Goal: Task Accomplishment & Management: Use online tool/utility

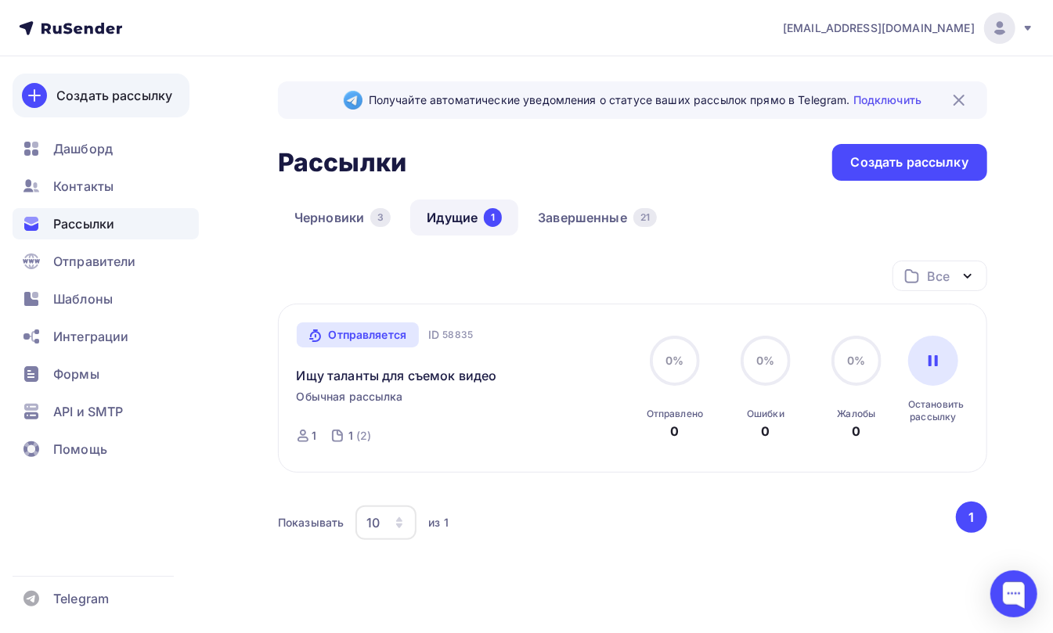
click at [76, 86] on div "Создать рассылку" at bounding box center [114, 95] width 116 height 19
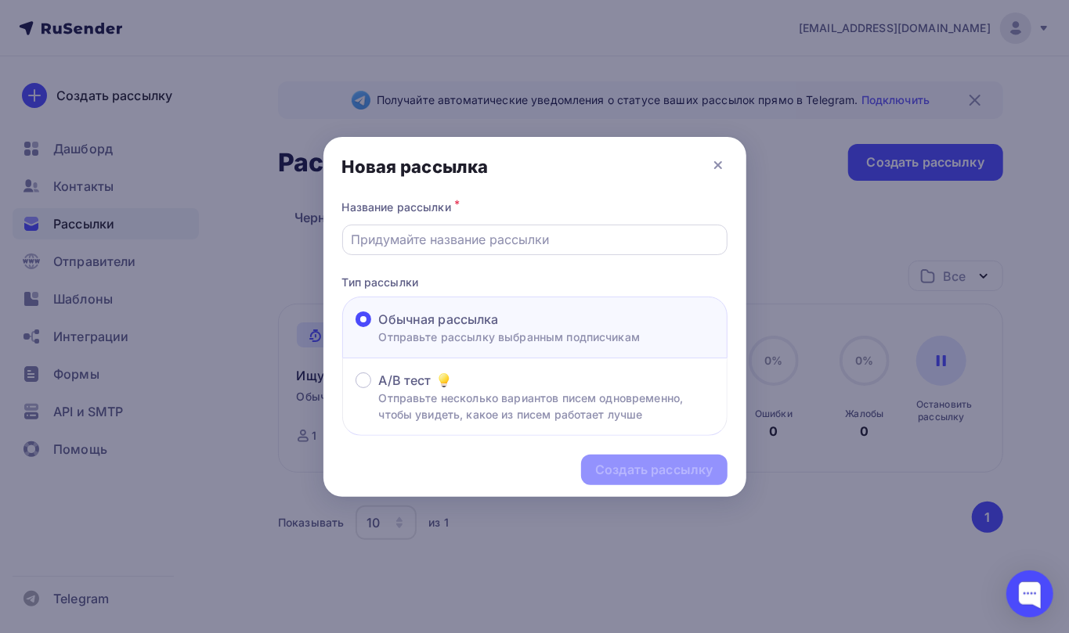
click at [427, 241] on input "text" at bounding box center [534, 239] width 367 height 19
type input "12334"
click at [614, 474] on div "Создать рассылку" at bounding box center [653, 470] width 117 height 18
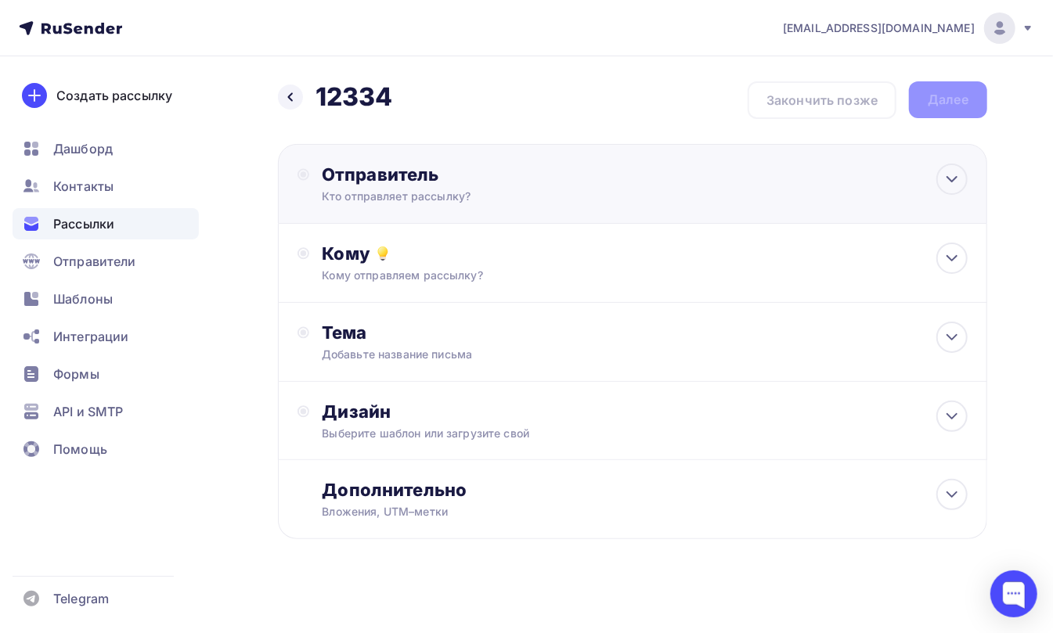
click at [348, 179] on div "Отправитель" at bounding box center [491, 175] width 339 height 22
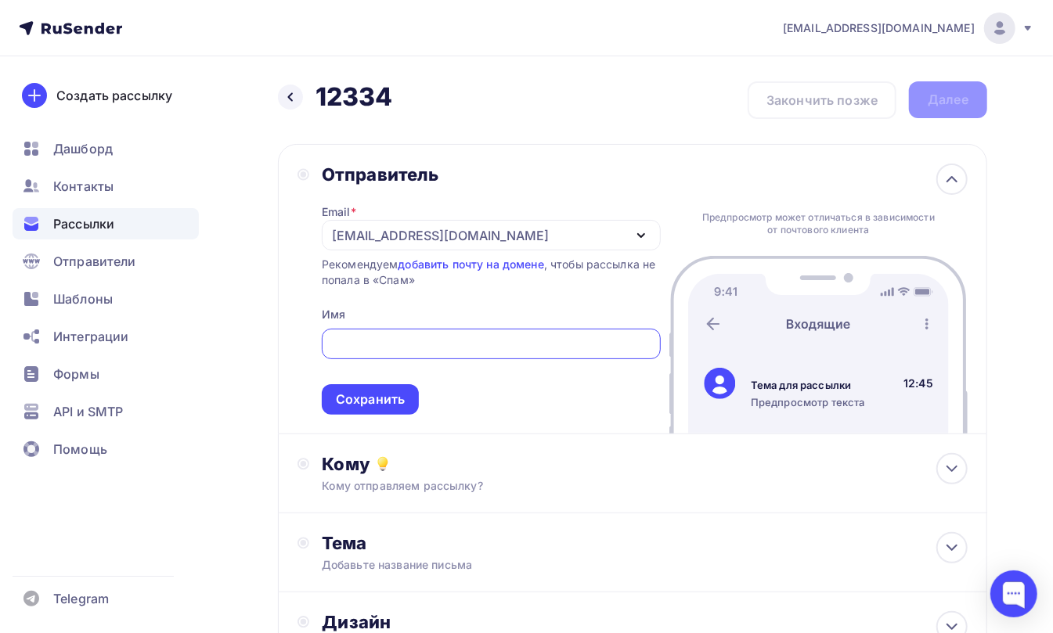
click at [388, 343] on input "text" at bounding box center [490, 344] width 321 height 19
type input "HFDHFDH"
click at [355, 401] on div "Сохранить" at bounding box center [370, 400] width 69 height 18
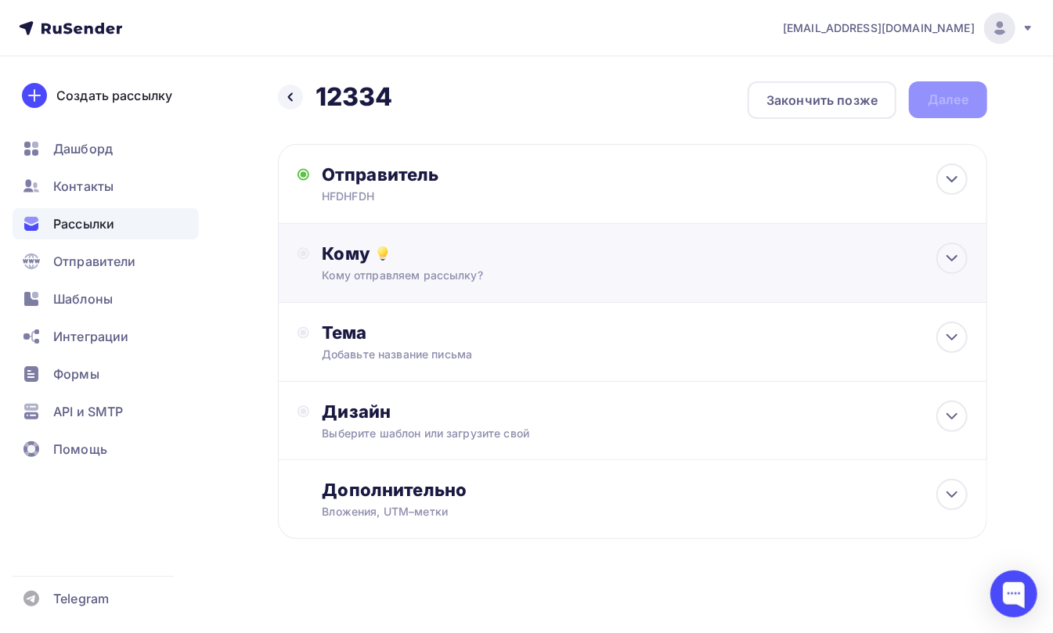
click at [355, 254] on div "Кому" at bounding box center [645, 254] width 646 height 22
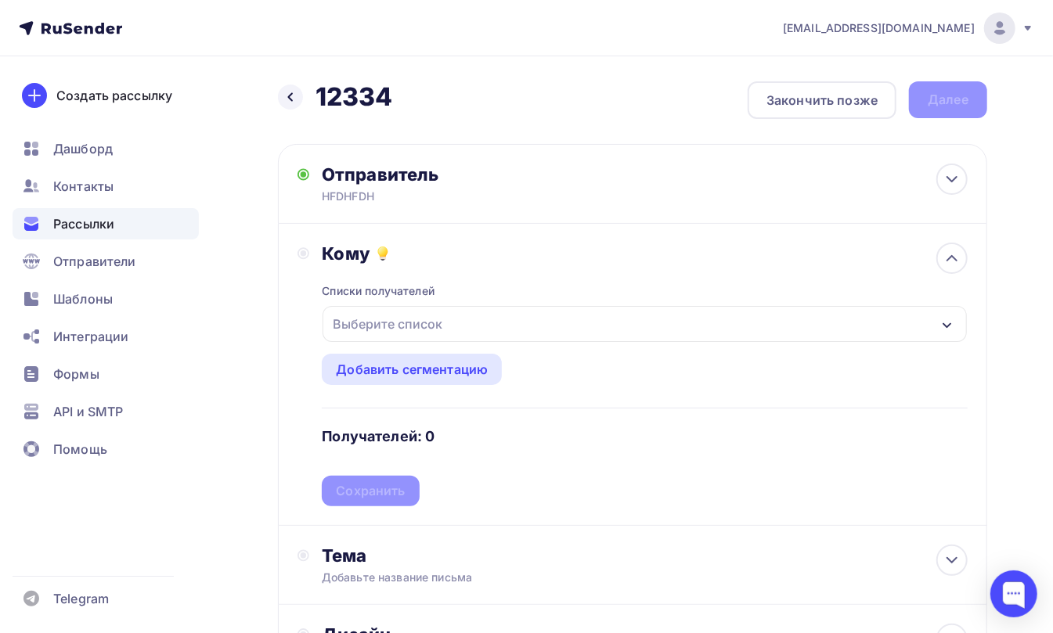
click at [357, 329] on div "Выберите список" at bounding box center [387, 324] width 122 height 28
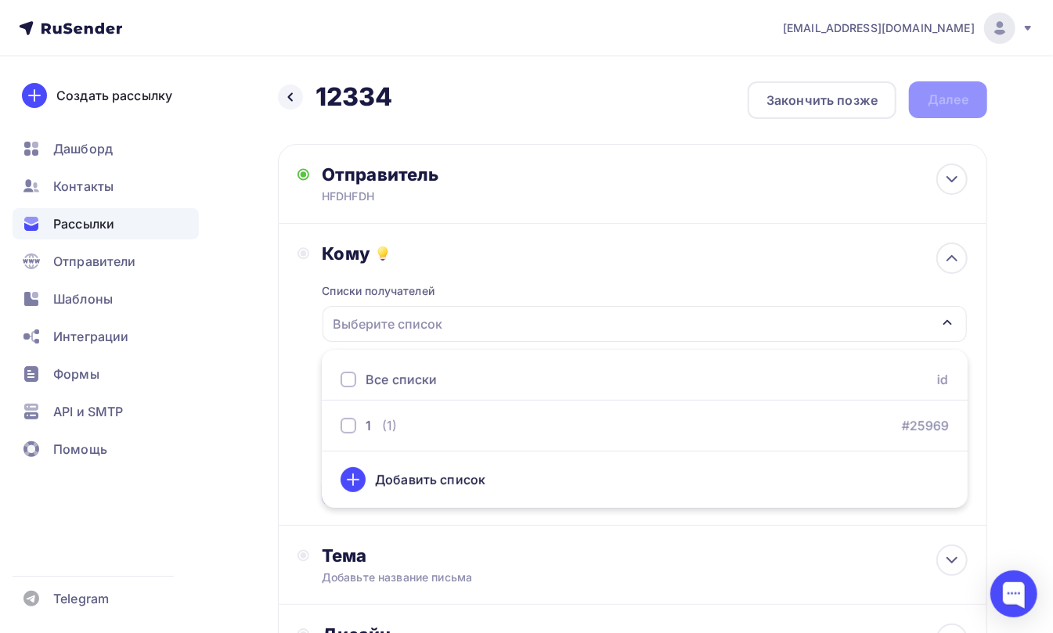
click at [351, 377] on div at bounding box center [349, 380] width 16 height 16
click at [305, 342] on div "Кому Списки получателей 1 Все списки id 1 (1) #25969 Добавить список Добавить с…" at bounding box center [633, 375] width 670 height 264
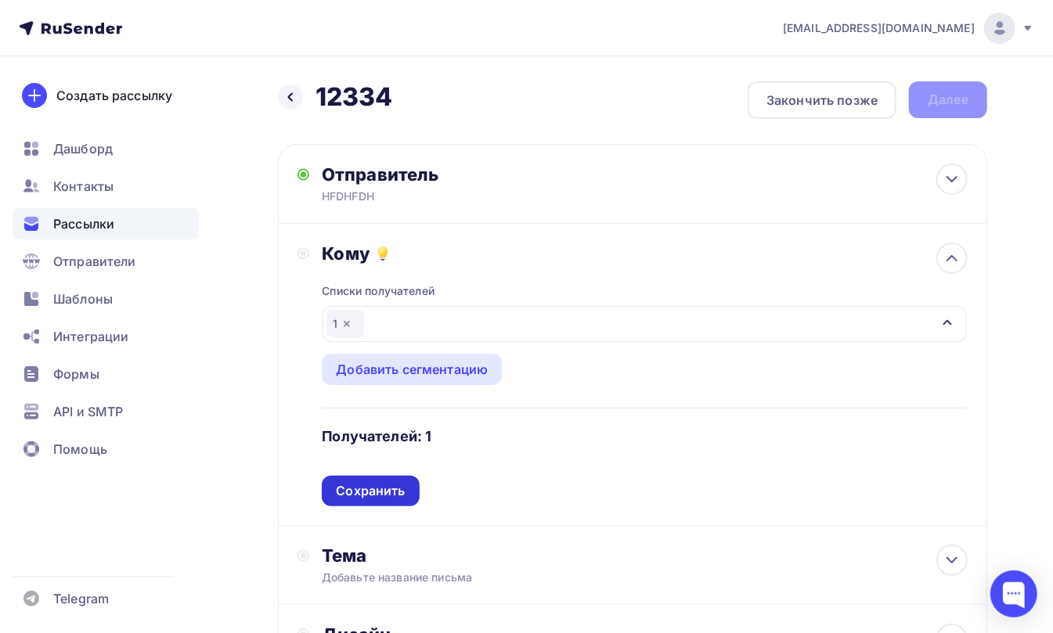
click at [360, 489] on div "Сохранить" at bounding box center [370, 491] width 69 height 18
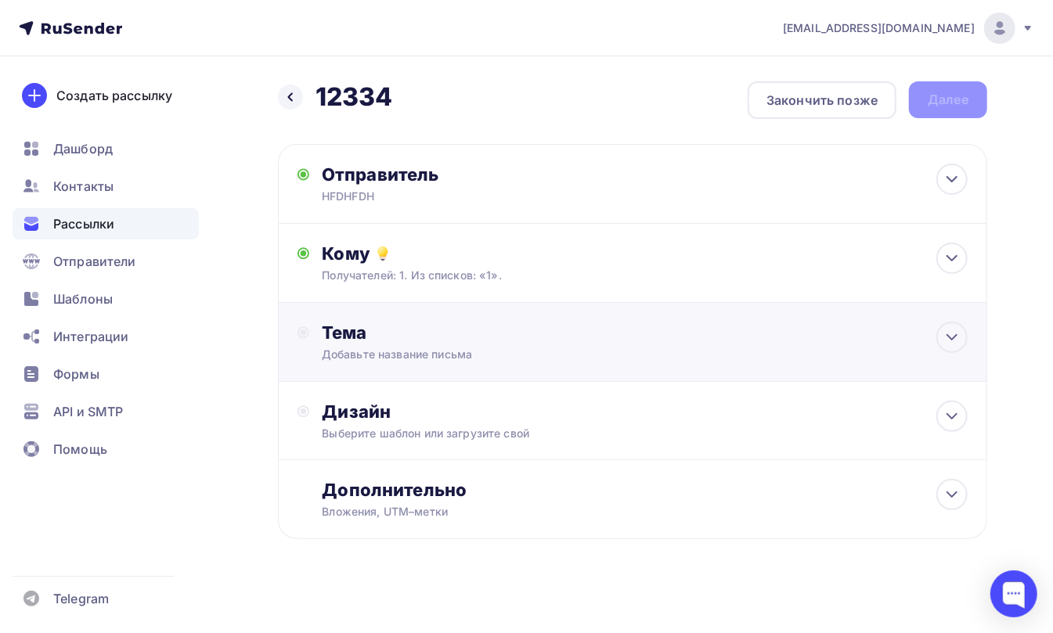
click at [336, 317] on div "Тема Добавьте название письма Тема * Рекомендуем использовать не более 150 симв…" at bounding box center [632, 342] width 709 height 79
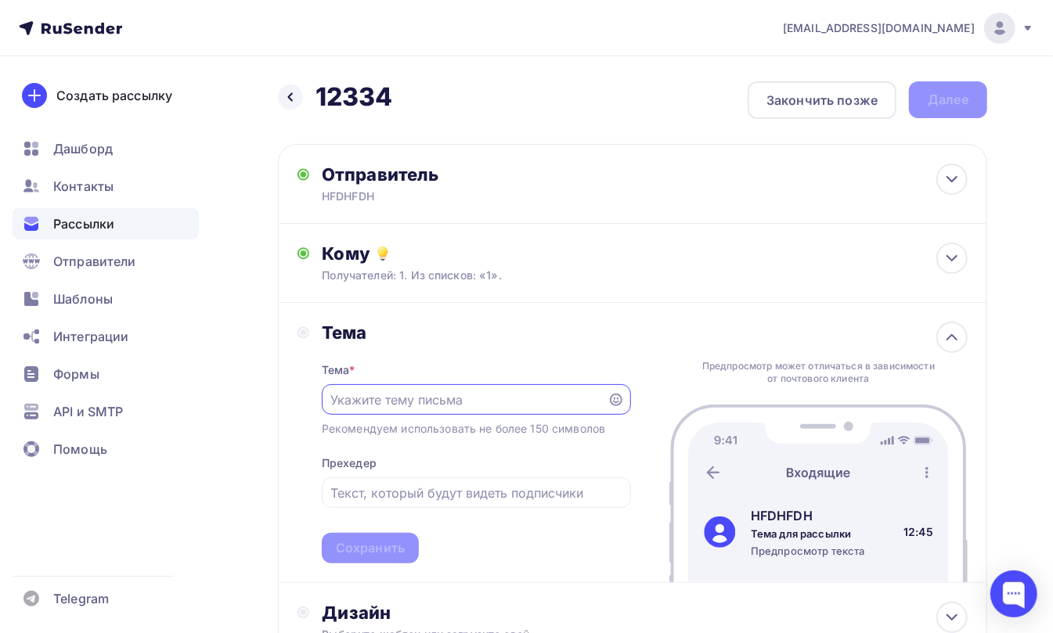
click at [368, 401] on input "text" at bounding box center [464, 400] width 268 height 19
type input "FGHFDHFDH"
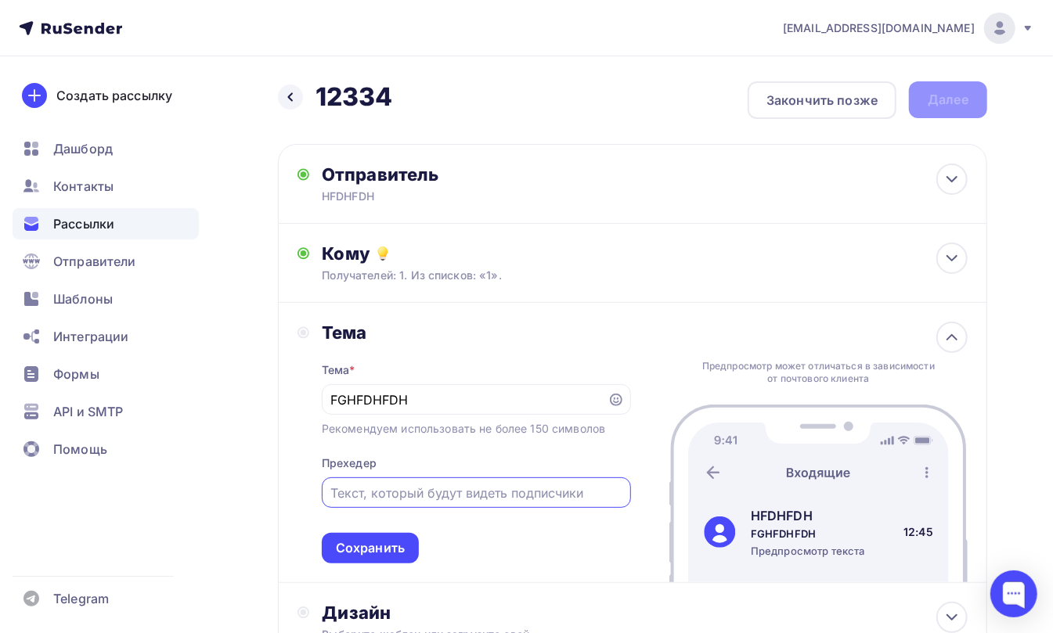
click at [379, 495] on input "text" at bounding box center [475, 493] width 291 height 19
type input "FGHFDHFDH"
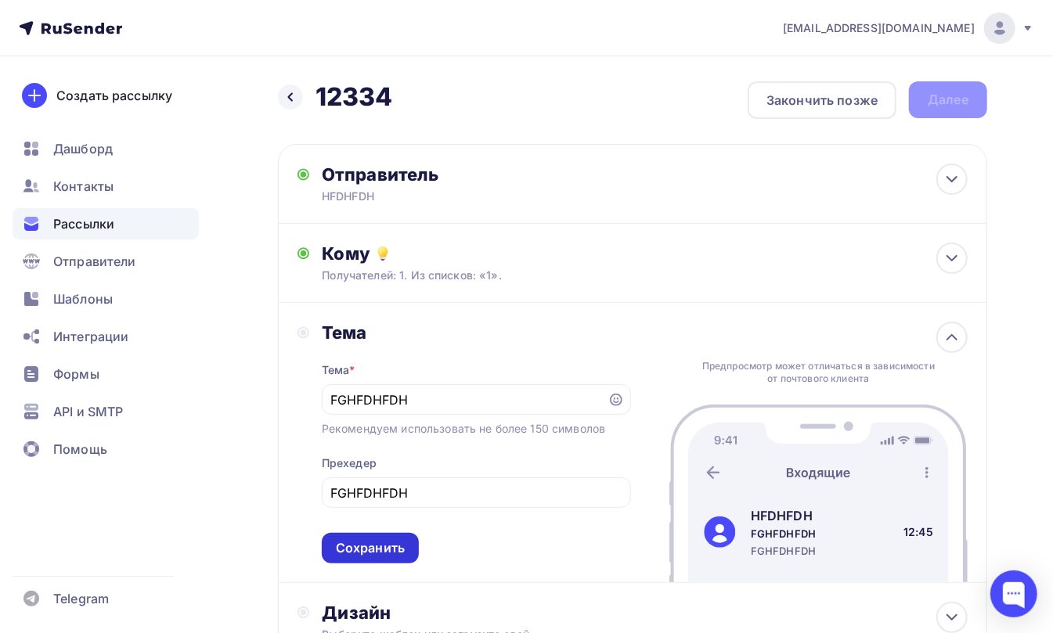
click at [373, 550] on div "Сохранить" at bounding box center [370, 548] width 69 height 18
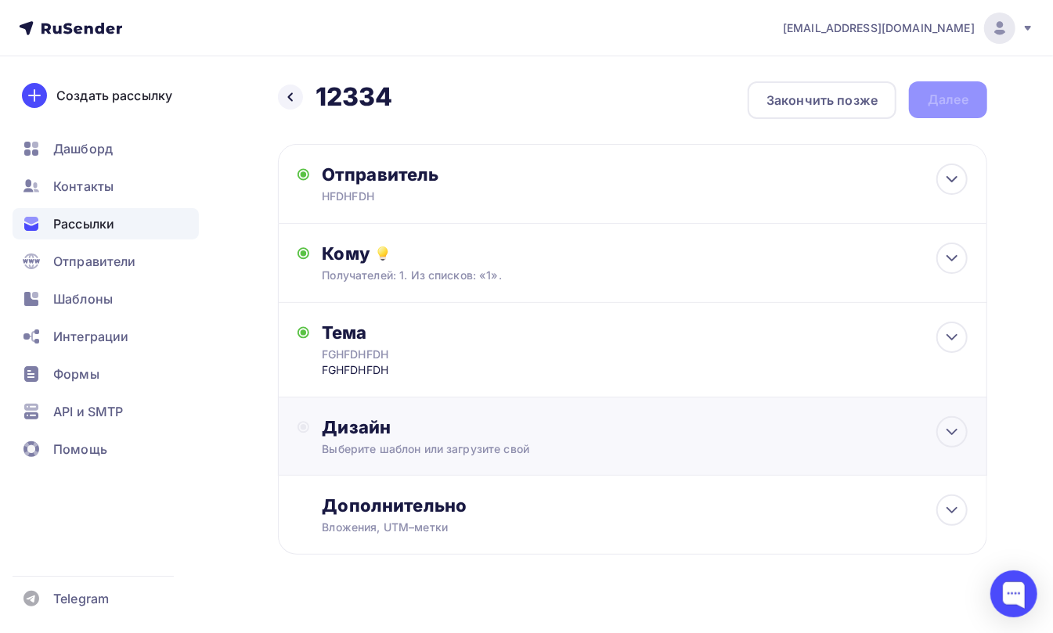
click at [344, 431] on div "Дизайн" at bounding box center [645, 428] width 646 height 22
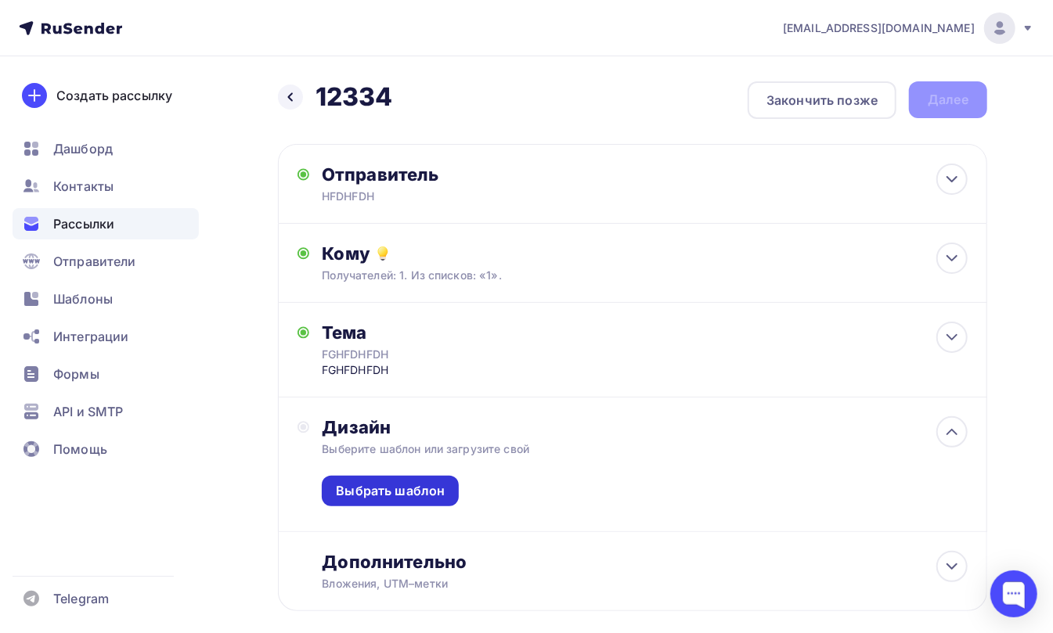
click at [366, 492] on div "Выбрать шаблон" at bounding box center [390, 491] width 109 height 18
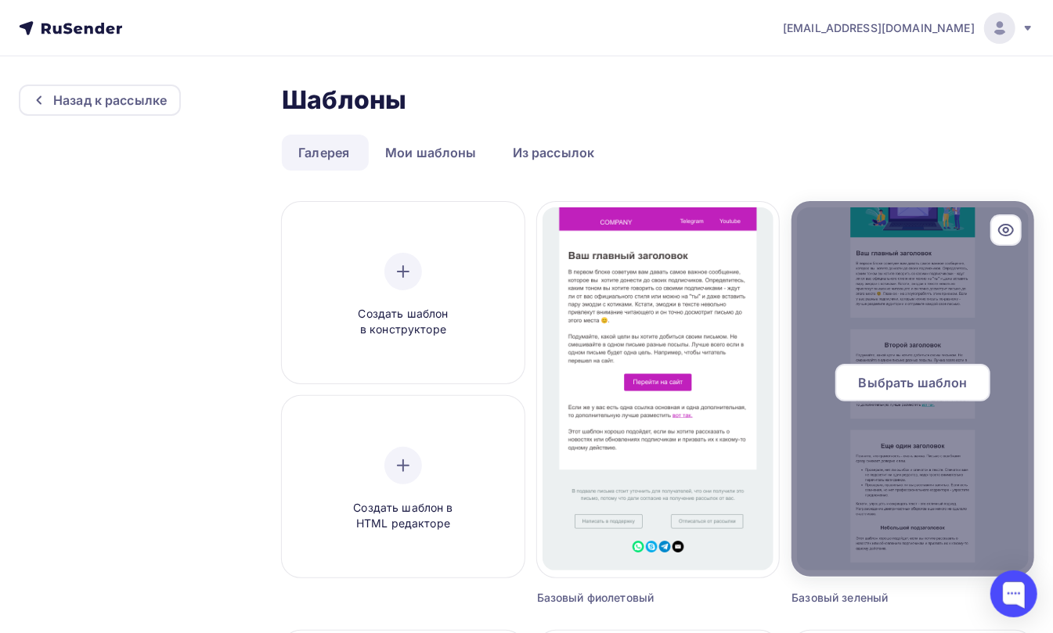
click at [893, 384] on span "Выбрать шаблон" at bounding box center [913, 382] width 109 height 19
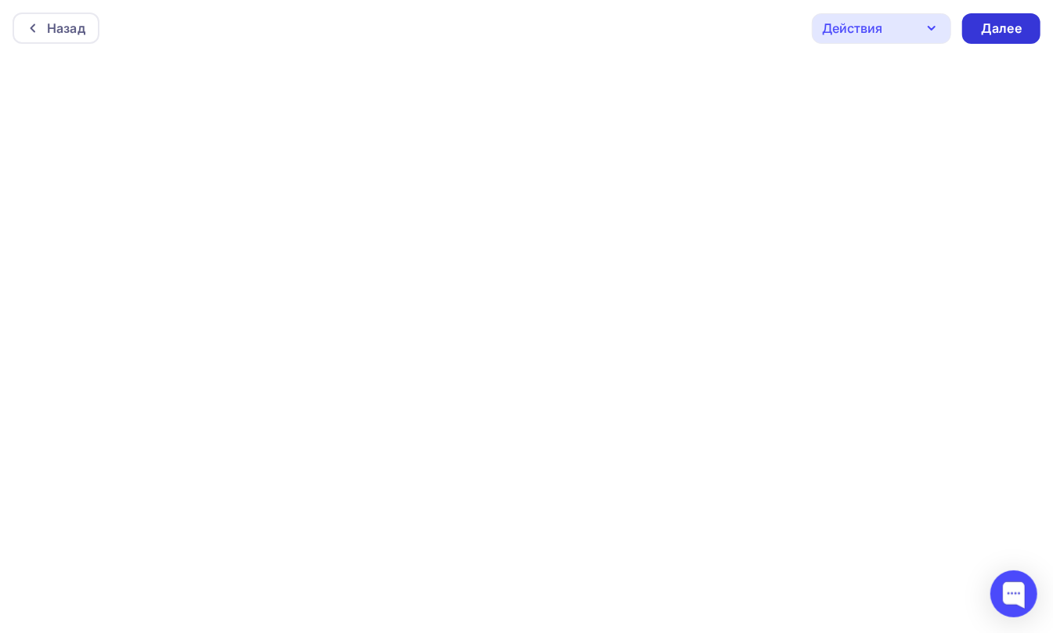
click at [997, 27] on div "Далее" at bounding box center [1001, 29] width 41 height 18
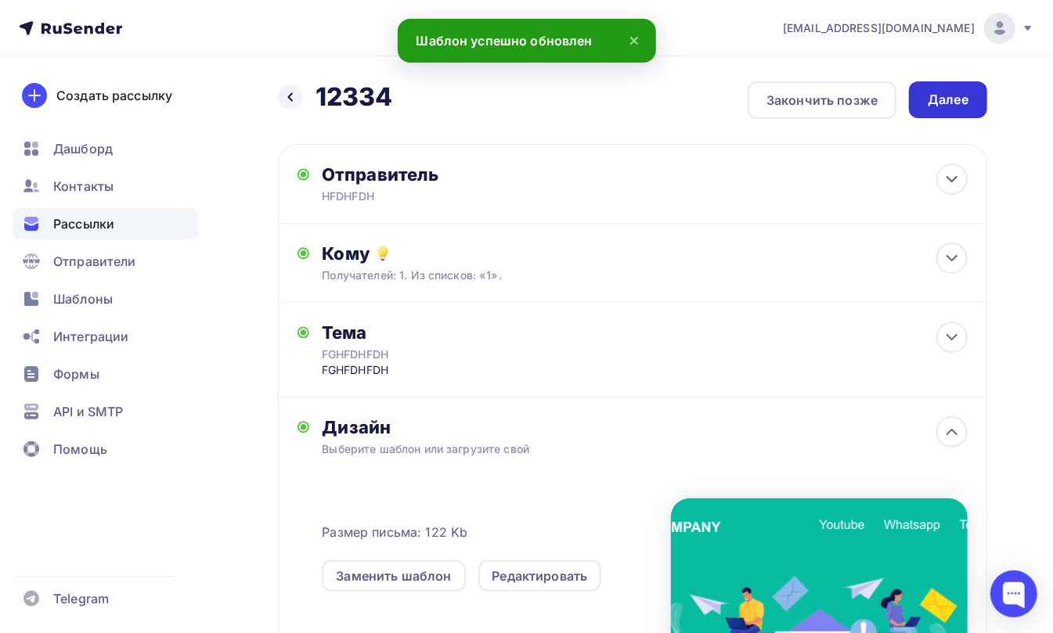
click at [949, 96] on div "Далее" at bounding box center [948, 100] width 41 height 18
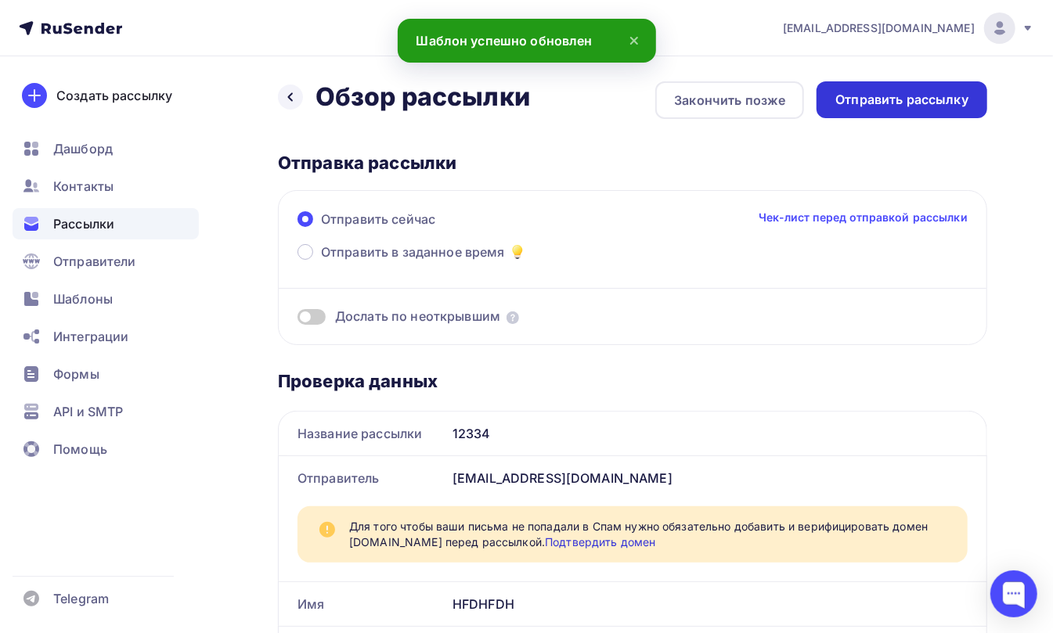
click at [911, 105] on div "Отправить рассылку" at bounding box center [901, 100] width 133 height 18
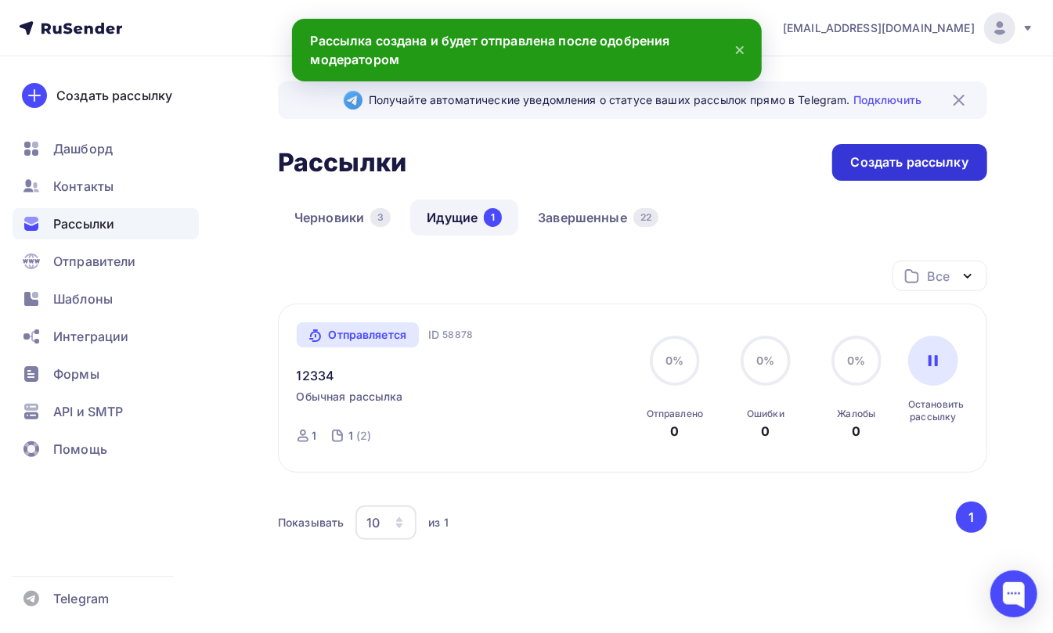
click at [914, 171] on div "Создать рассылку" at bounding box center [909, 162] width 117 height 18
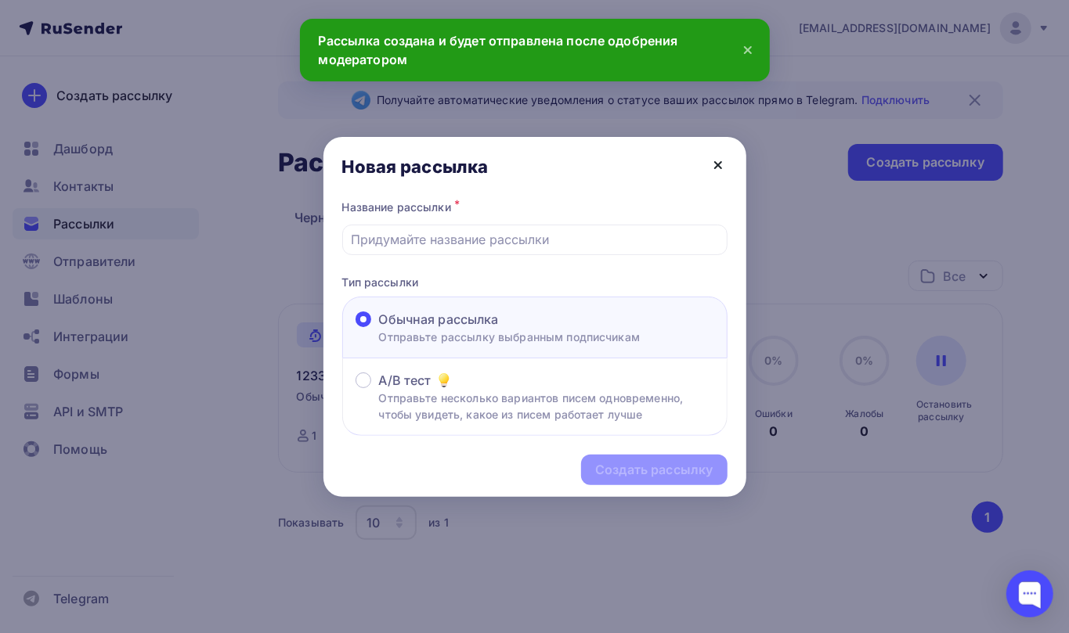
click at [717, 172] on icon at bounding box center [718, 165] width 19 height 19
